Goal: Transaction & Acquisition: Purchase product/service

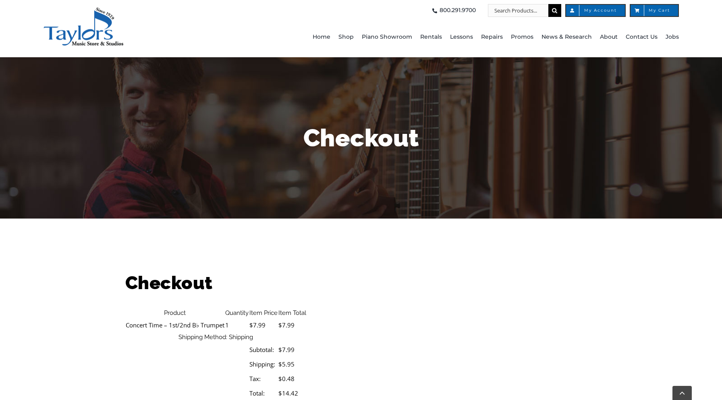
select select "PA"
select select "05"
select select "2028"
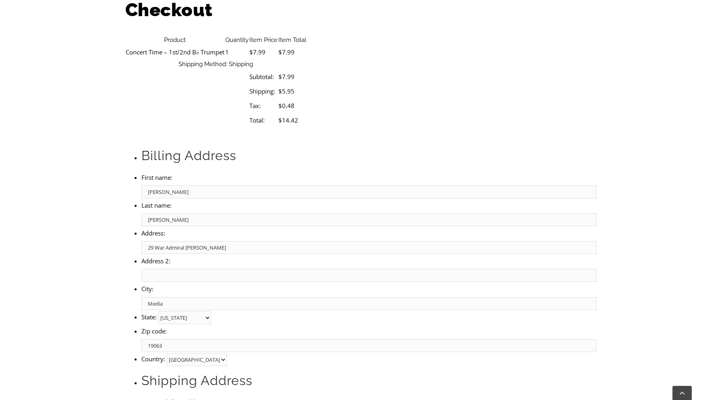
type input "jeffstoked@gmail.com"
type input "622"
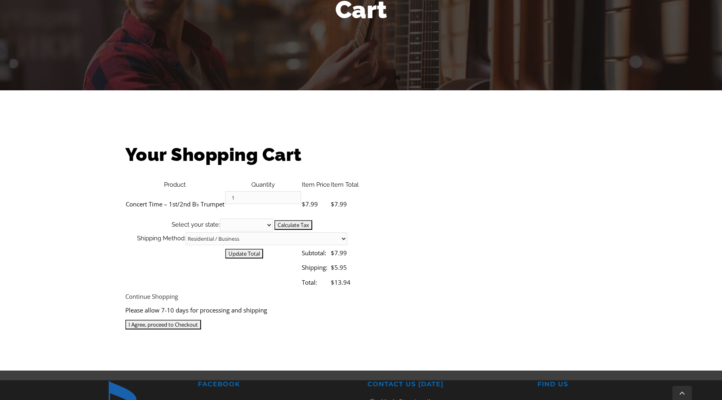
scroll to position [129, 0]
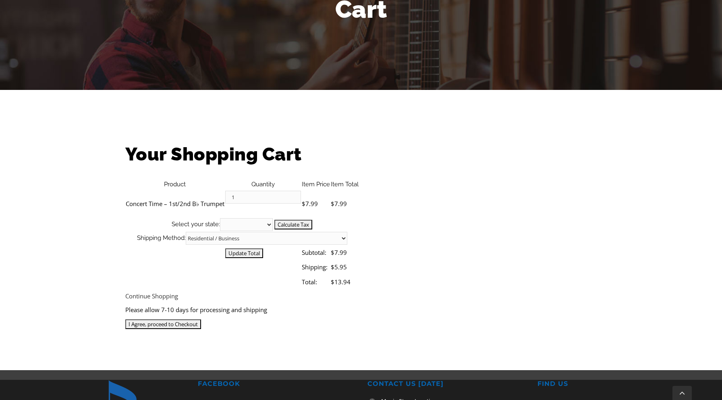
click at [201, 319] on input "I Agree, proceed to Checkout" at bounding box center [163, 324] width 76 height 10
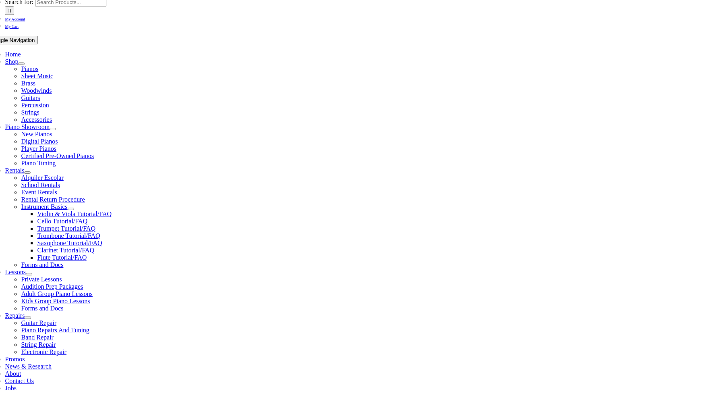
scroll to position [139, 0]
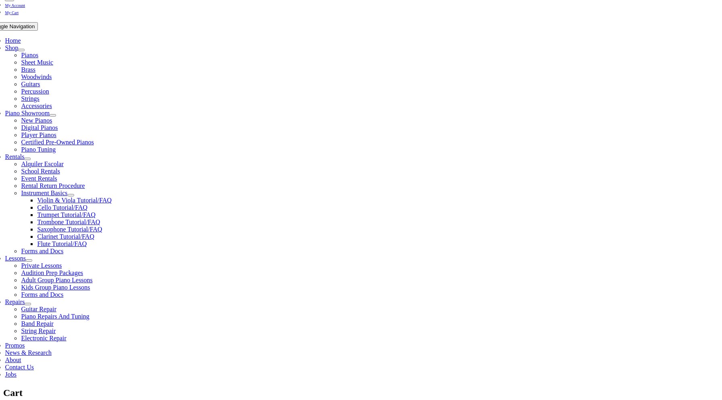
select select "PA"
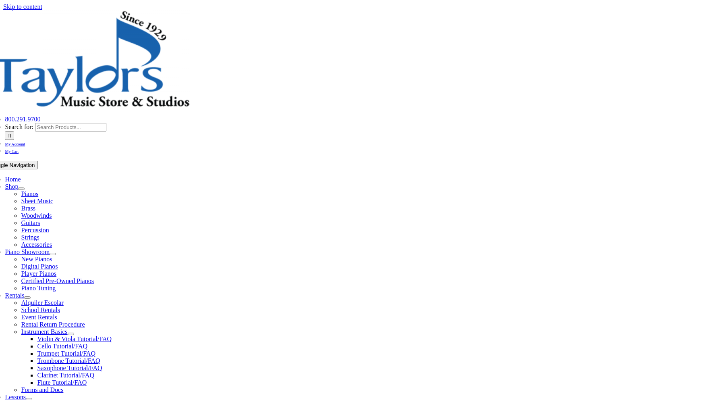
select select "PA"
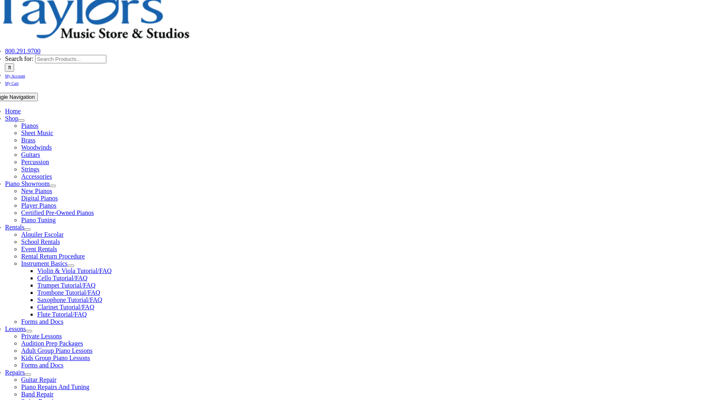
scroll to position [169, 0]
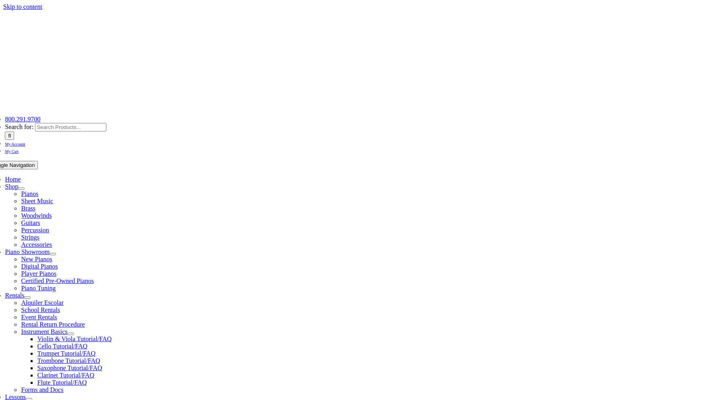
select select
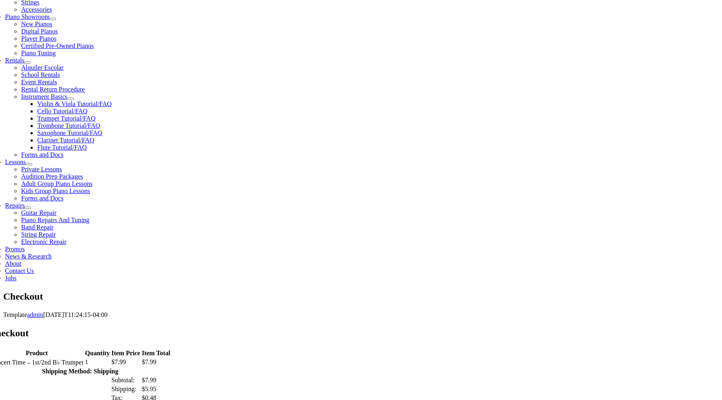
scroll to position [236, 0]
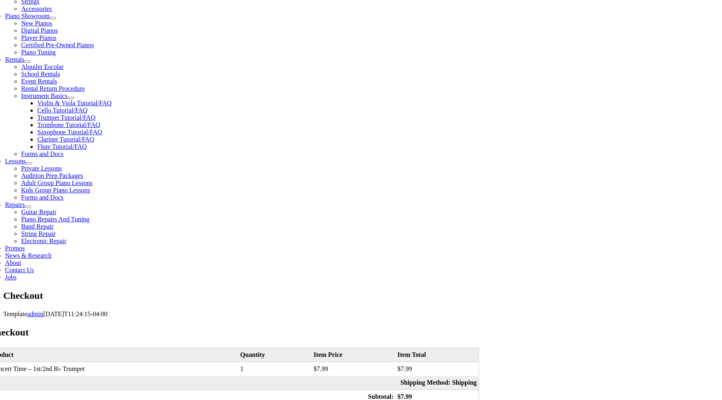
type input "Jeff"
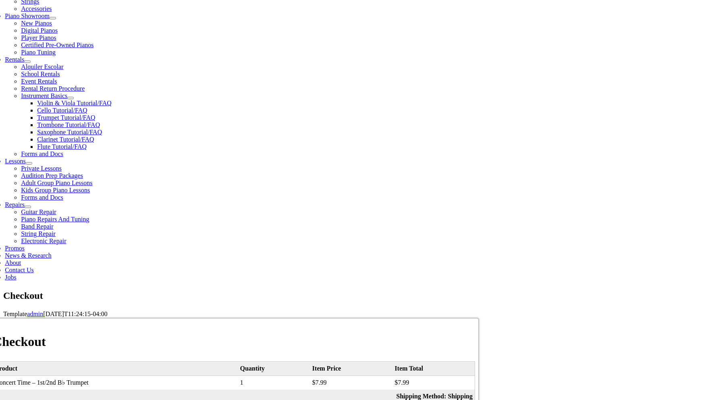
type input "Kyle"
type input "29 War Admiral Ln"
type input "Media"
select select "PA"
type input "19063"
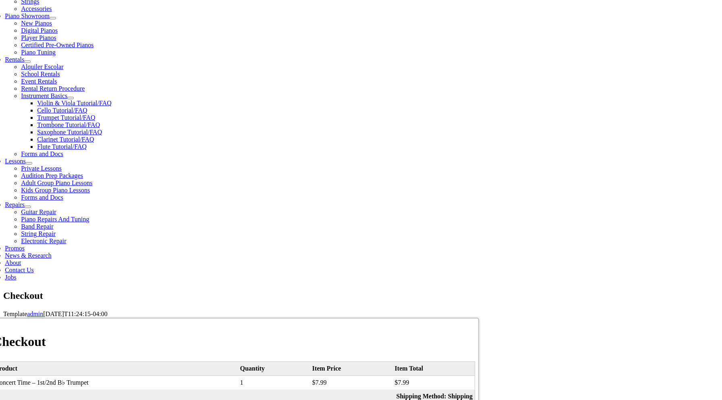
type input "jeff1gk@gmail.com"
checkbox input "false"
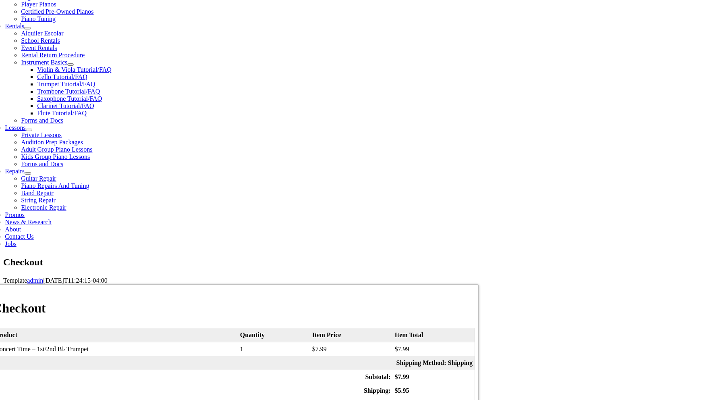
scroll to position [361, 0]
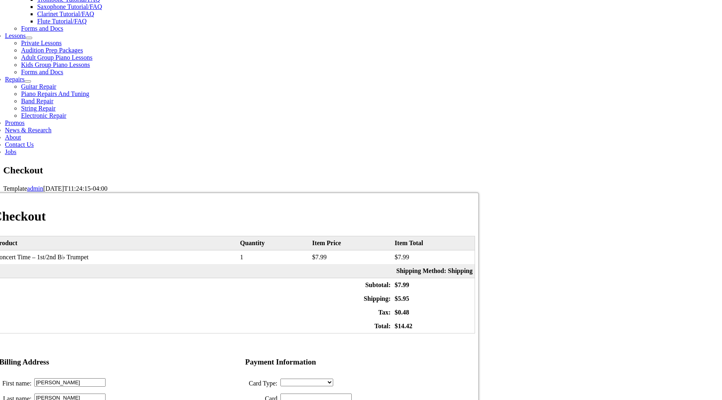
type input "Jeff"
type input "Kyle"
type input "29 War Admiral Ln"
type input "Media"
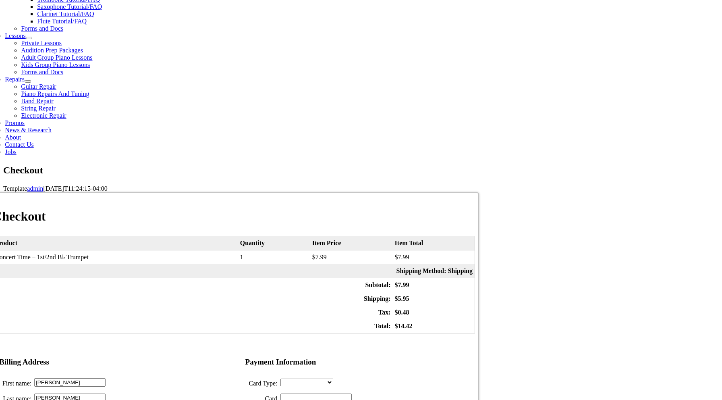
select select "PA"
type input "19063"
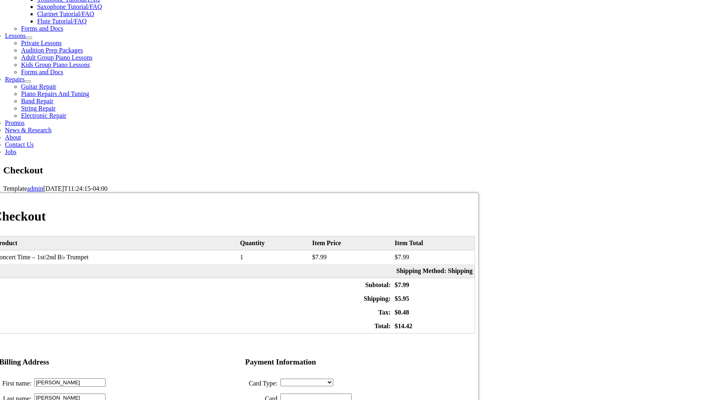
type input "J"
type input "Lyla"
select select "mastercard"
click at [352, 393] on input "Card Number:" at bounding box center [315, 397] width 71 height 8
type input "5108050175908339"
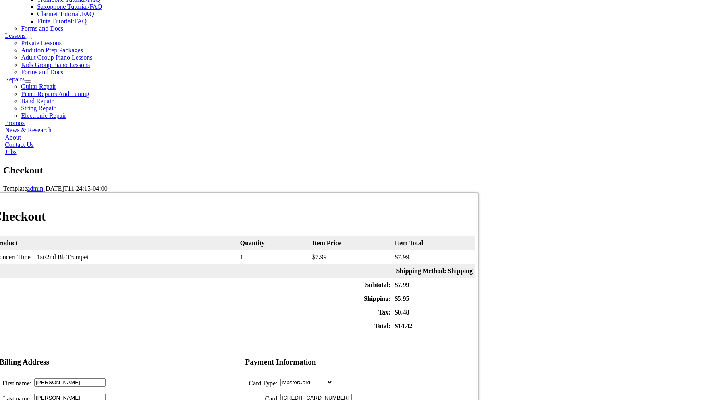
select select "05"
select select "2028"
type input "622"
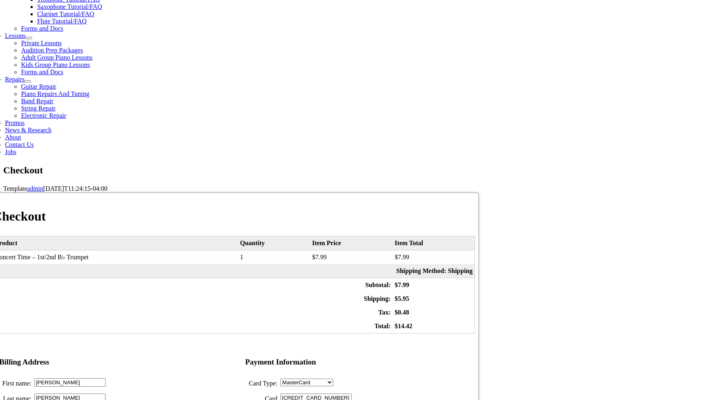
type input "jeffstoked@gmail.com"
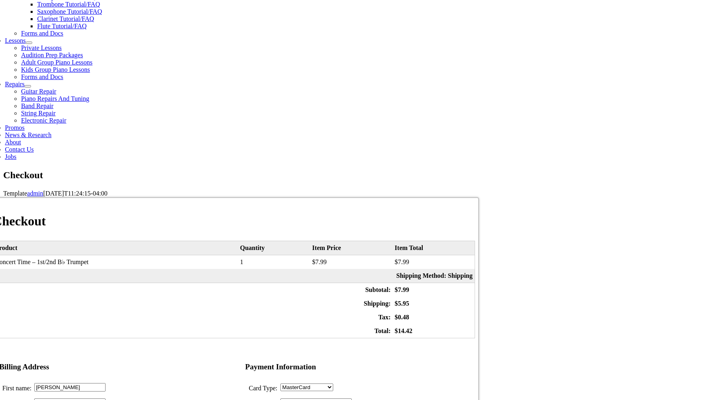
scroll to position [320, 0]
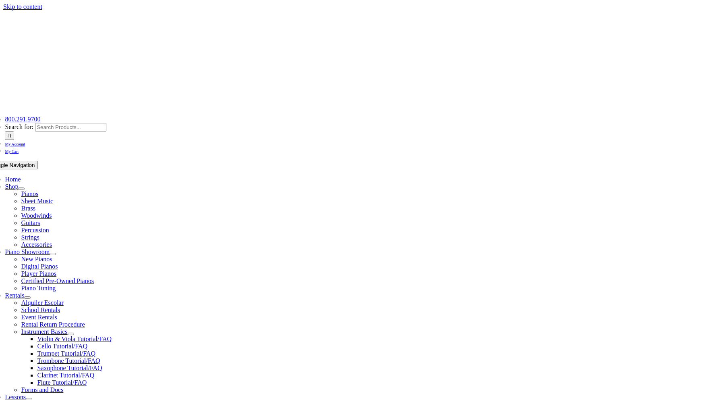
select select "PA"
select select
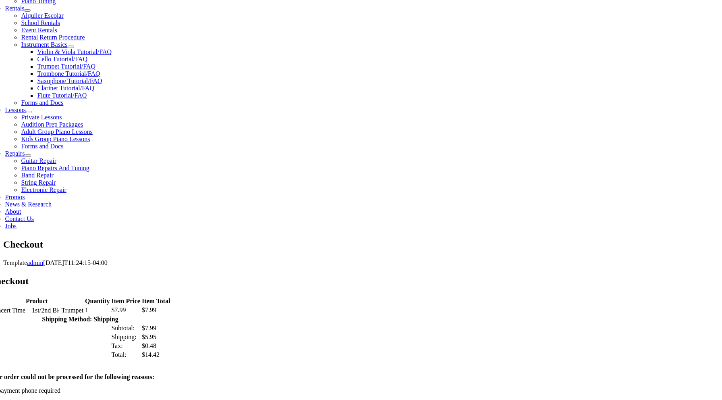
scroll to position [288, 0]
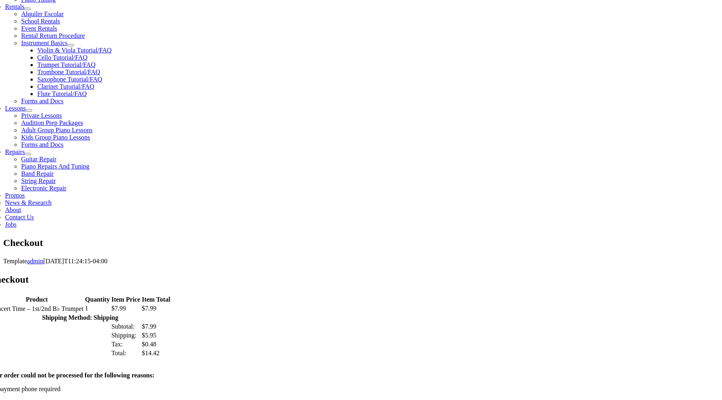
type input "4844420655"
